Goal: Find specific page/section: Find specific page/section

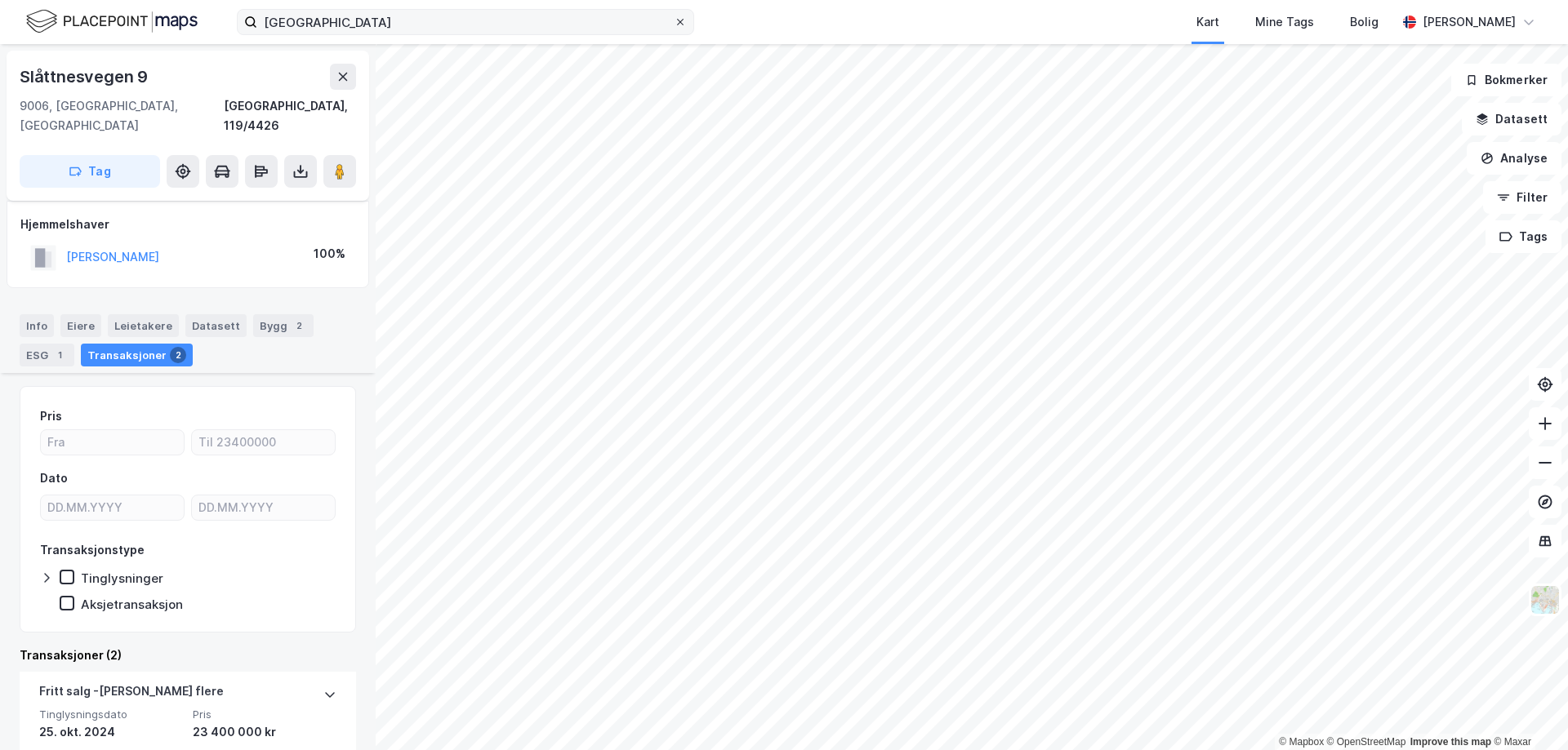
scroll to position [163, 0]
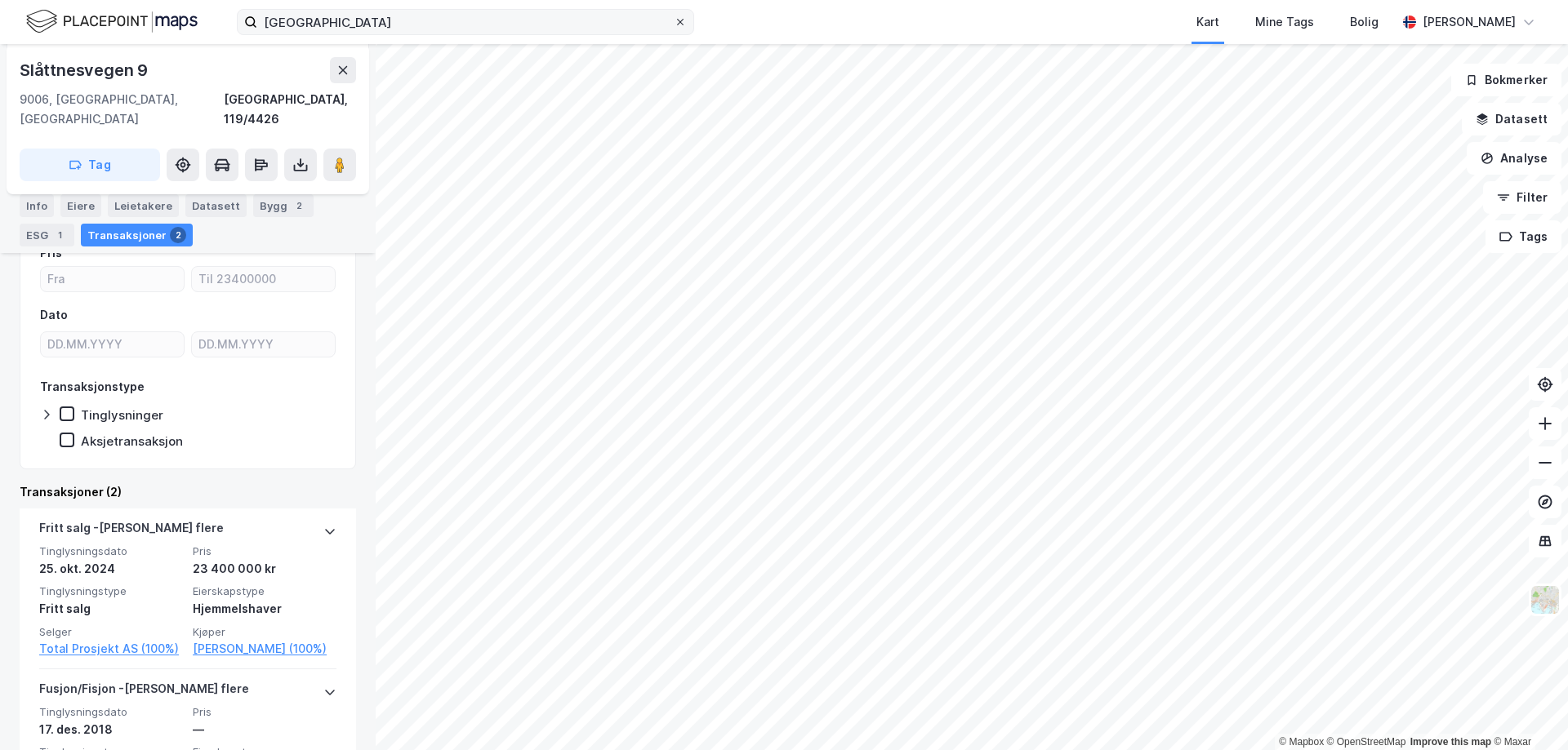
click at [679, 22] on icon at bounding box center [680, 22] width 7 height 7
click at [673, 22] on input "[GEOGRAPHIC_DATA]" at bounding box center [466, 22] width 417 height 24
